Goal: Find contact information: Find contact information

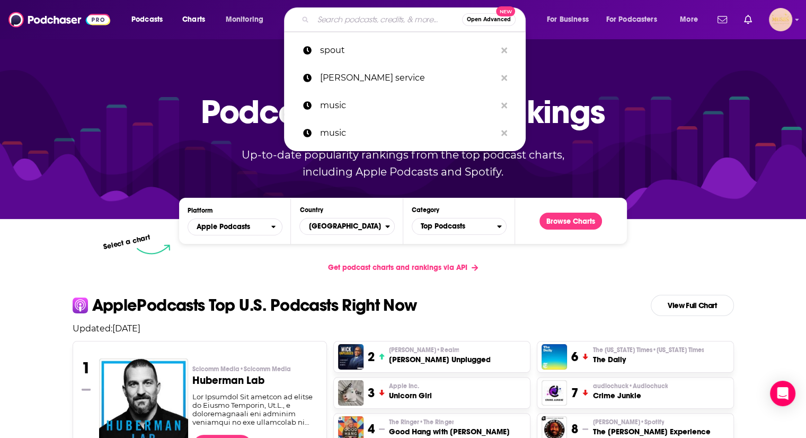
click at [341, 17] on input "Search podcasts, credits, & more..." at bounding box center [387, 19] width 149 height 17
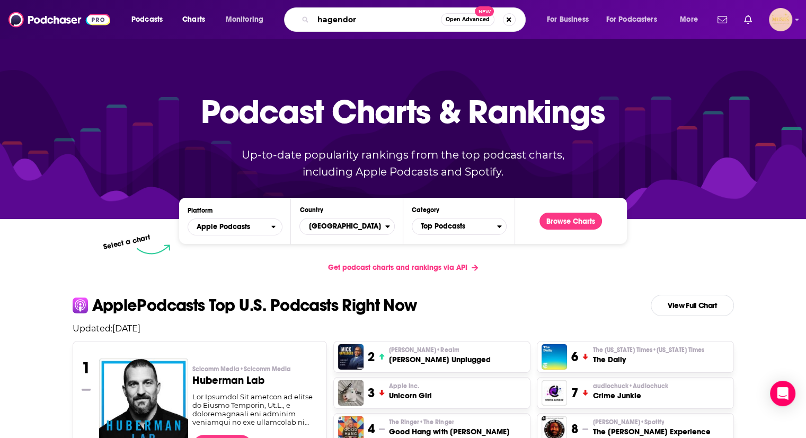
type input "hagendorf"
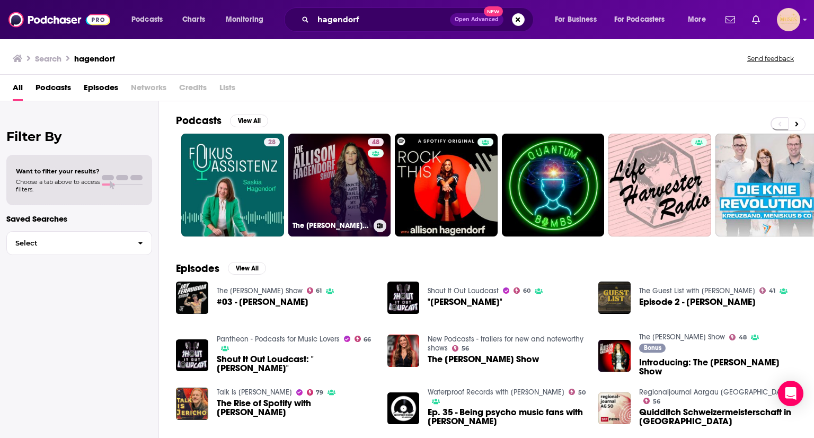
click at [353, 202] on link "48 The [PERSON_NAME] Show" at bounding box center [339, 185] width 103 height 103
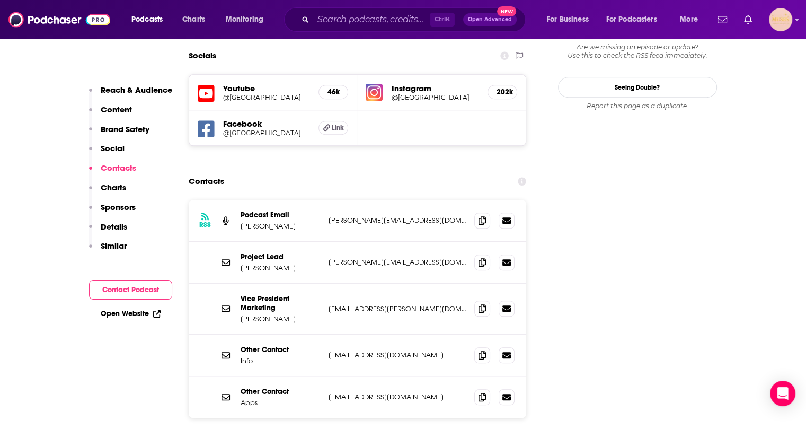
scroll to position [1049, 0]
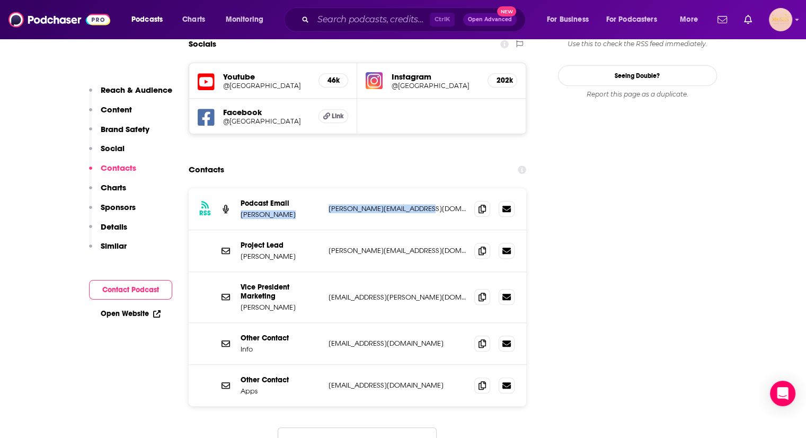
drag, startPoint x: 427, startPoint y: 159, endPoint x: 323, endPoint y: 154, distance: 104.0
click at [323, 188] on div "RSS Podcast Email [PERSON_NAME] [PERSON_NAME][EMAIL_ADDRESS][DOMAIN_NAME] [PERS…" at bounding box center [358, 209] width 338 height 42
copy div "[PERSON_NAME] [PERSON_NAME][EMAIL_ADDRESS][DOMAIN_NAME]"
